Goal: Information Seeking & Learning: Learn about a topic

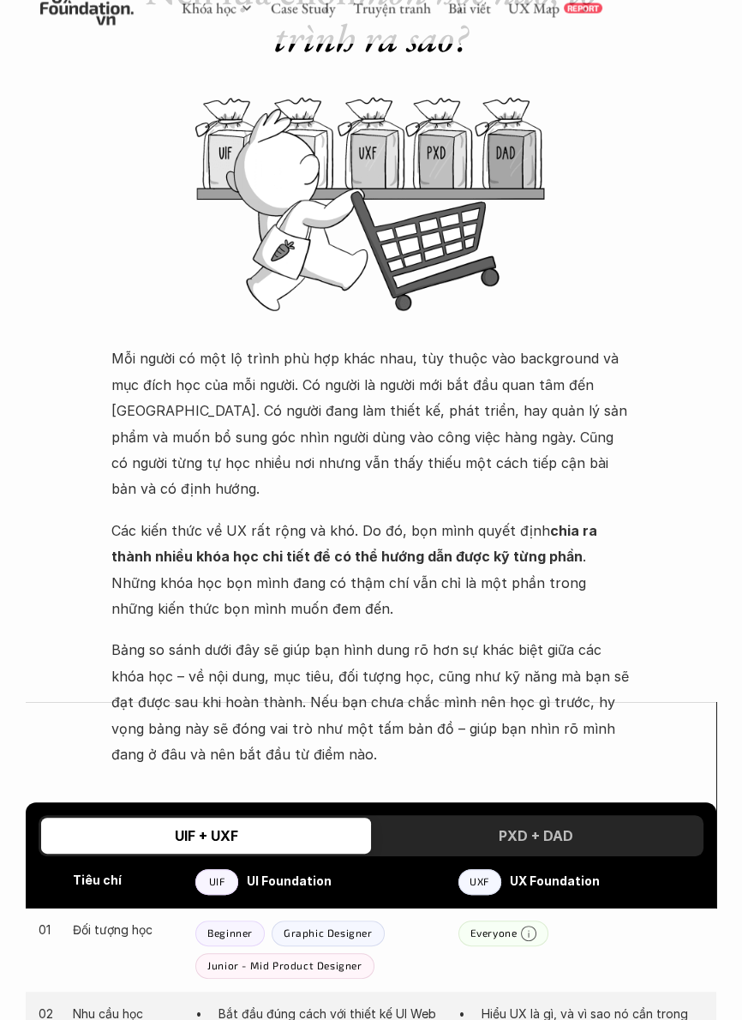
scroll to position [255, 0]
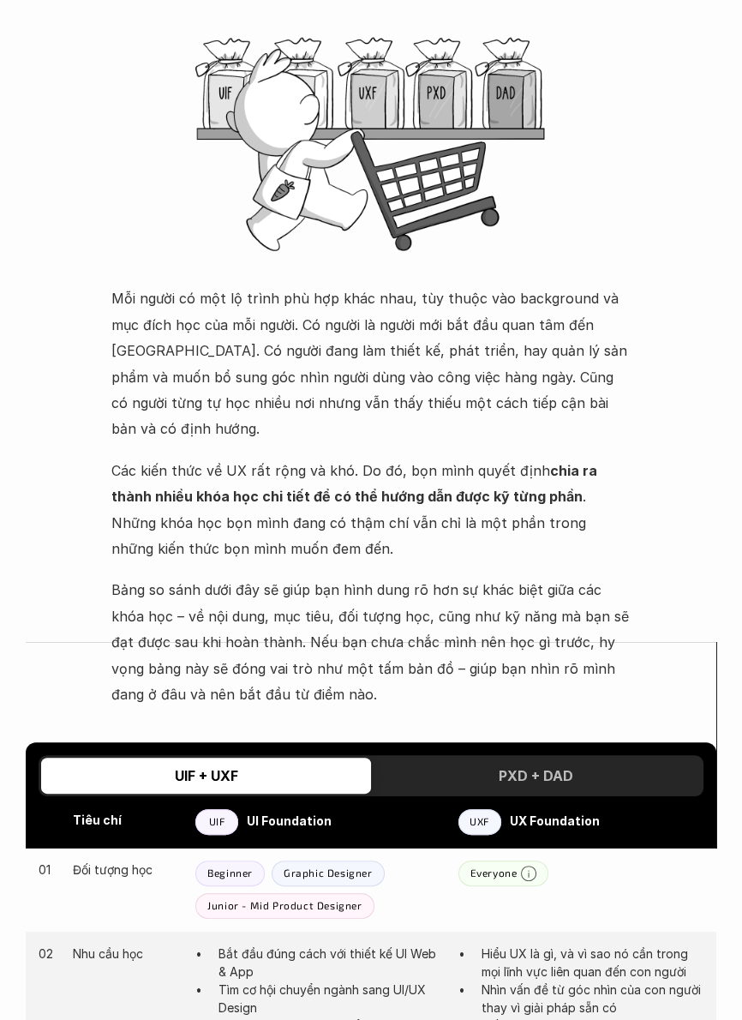
click at [632, 757] on div "PXD + DAD" at bounding box center [536, 775] width 330 height 36
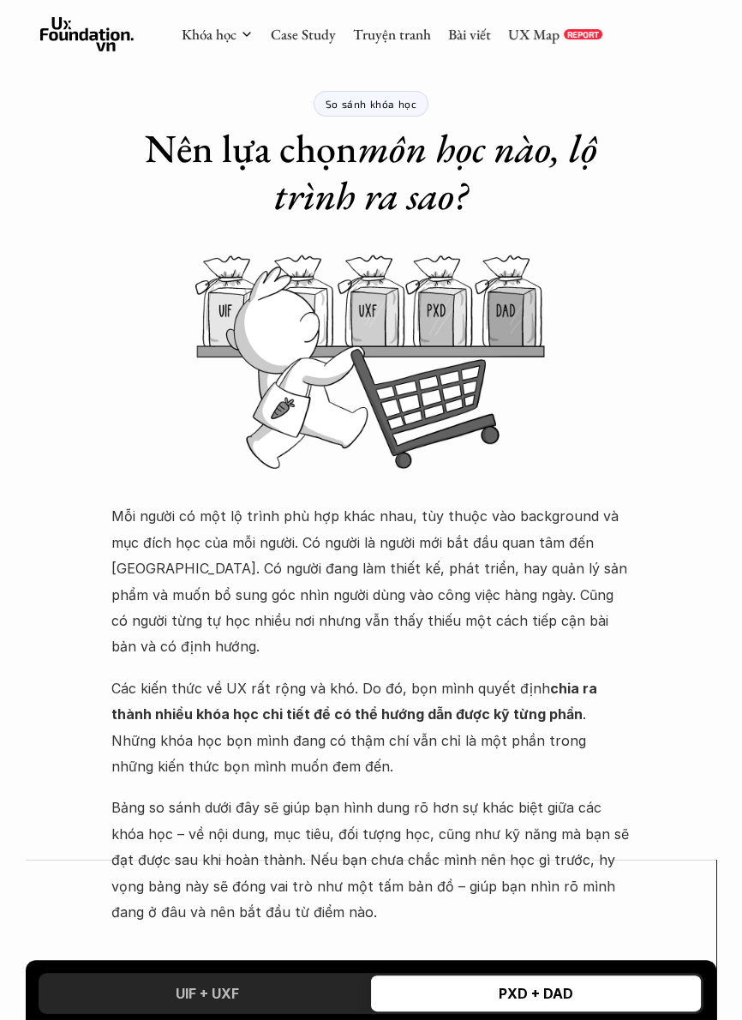
scroll to position [0, 0]
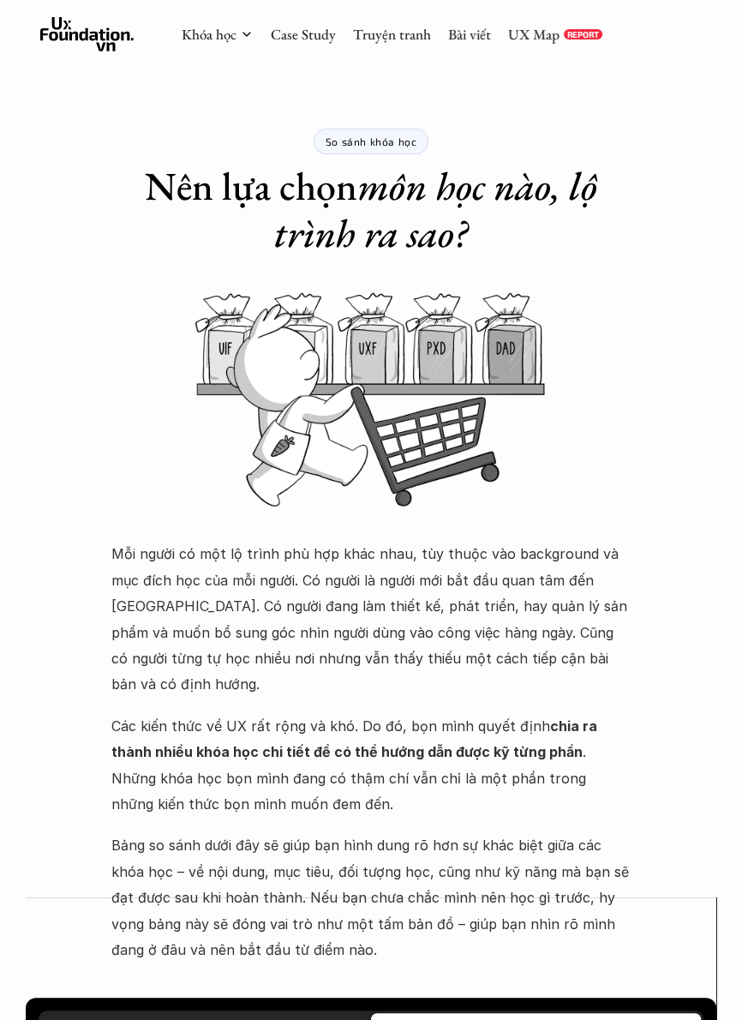
click at [199, 32] on link "Khóa học" at bounding box center [209, 34] width 55 height 19
click at [234, 36] on link "Khóa học" at bounding box center [209, 34] width 55 height 19
